Goal: Information Seeking & Learning: Compare options

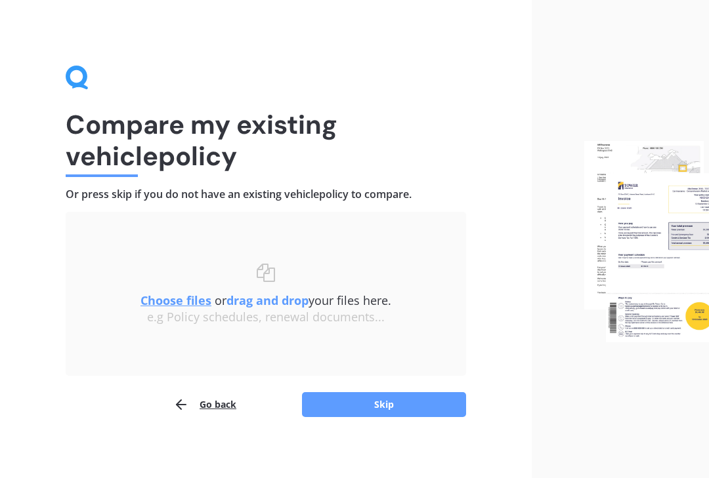
scroll to position [5, 0]
